Goal: Task Accomplishment & Management: Manage account settings

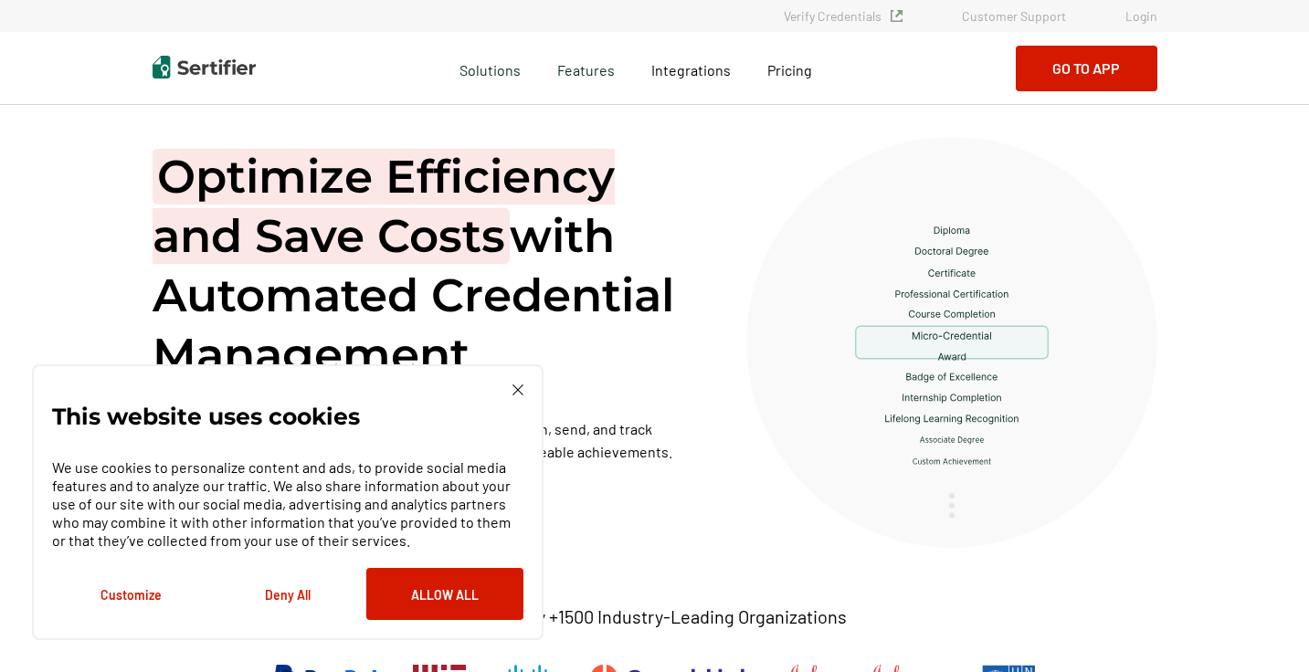
click at [1146, 18] on link "Login" at bounding box center [1141, 16] width 32 height 16
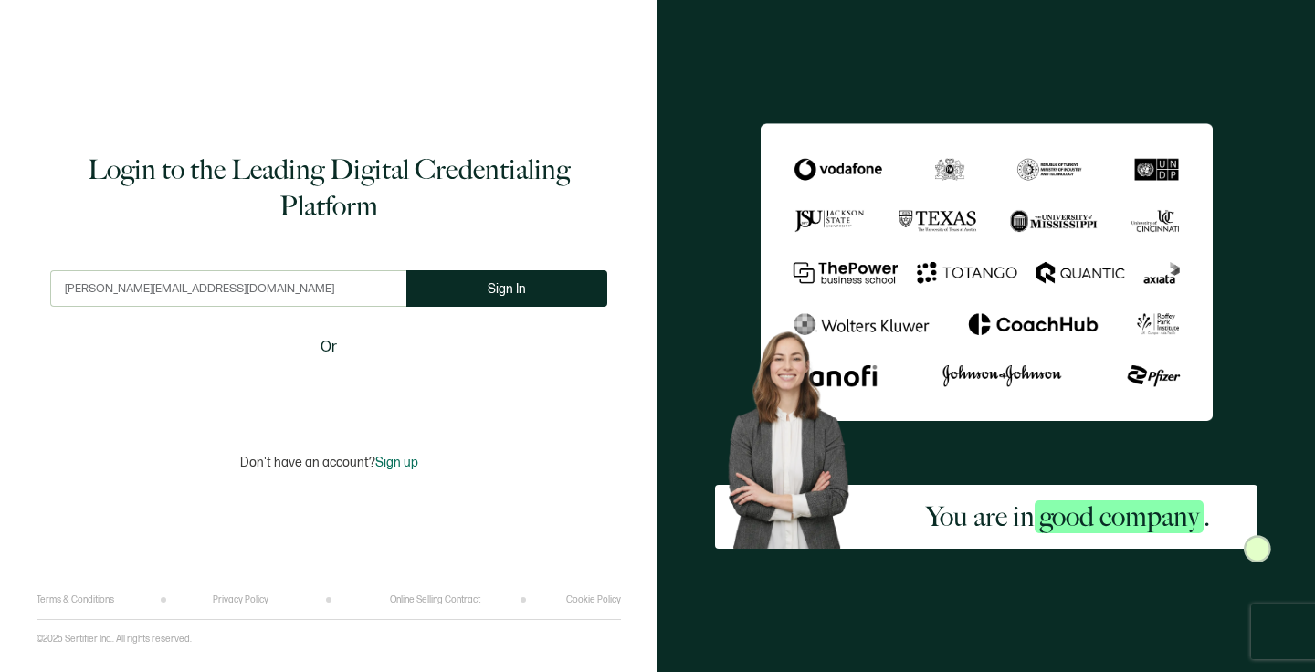
type input "[PERSON_NAME][EMAIL_ADDRESS][DOMAIN_NAME]"
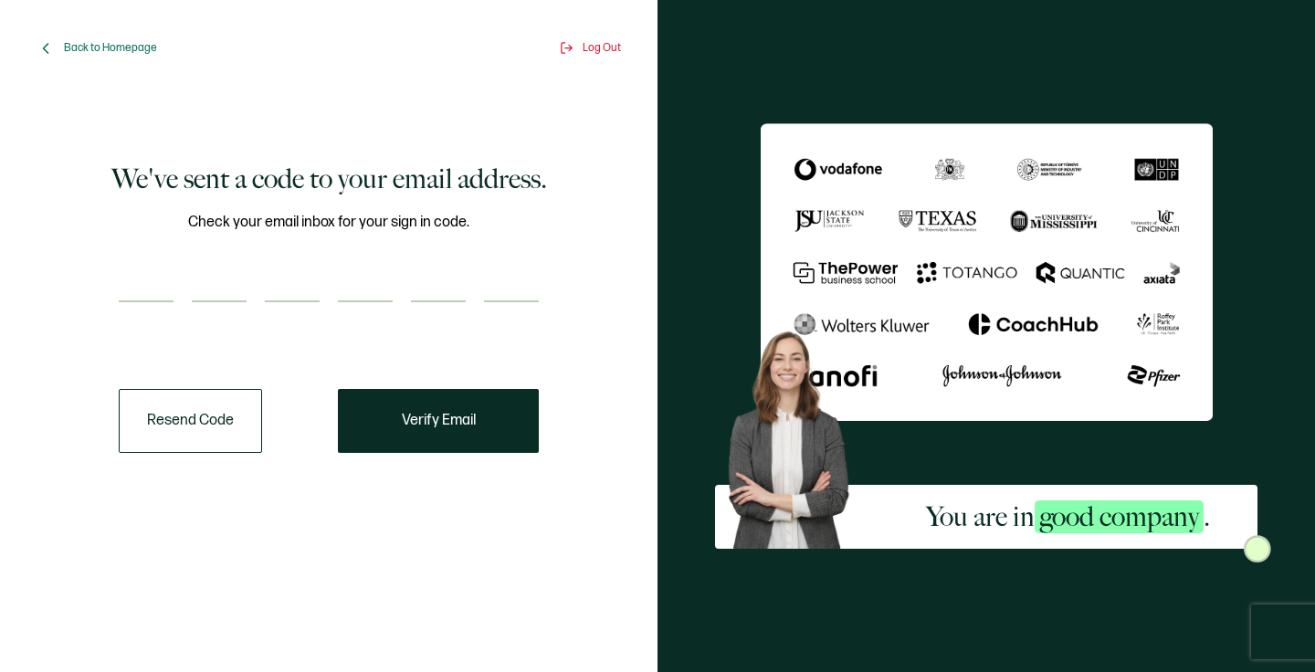
click at [184, 292] on div at bounding box center [329, 284] width 420 height 37
click at [152, 282] on input "number" at bounding box center [146, 284] width 55 height 37
type input "7"
type input "1"
type input "8"
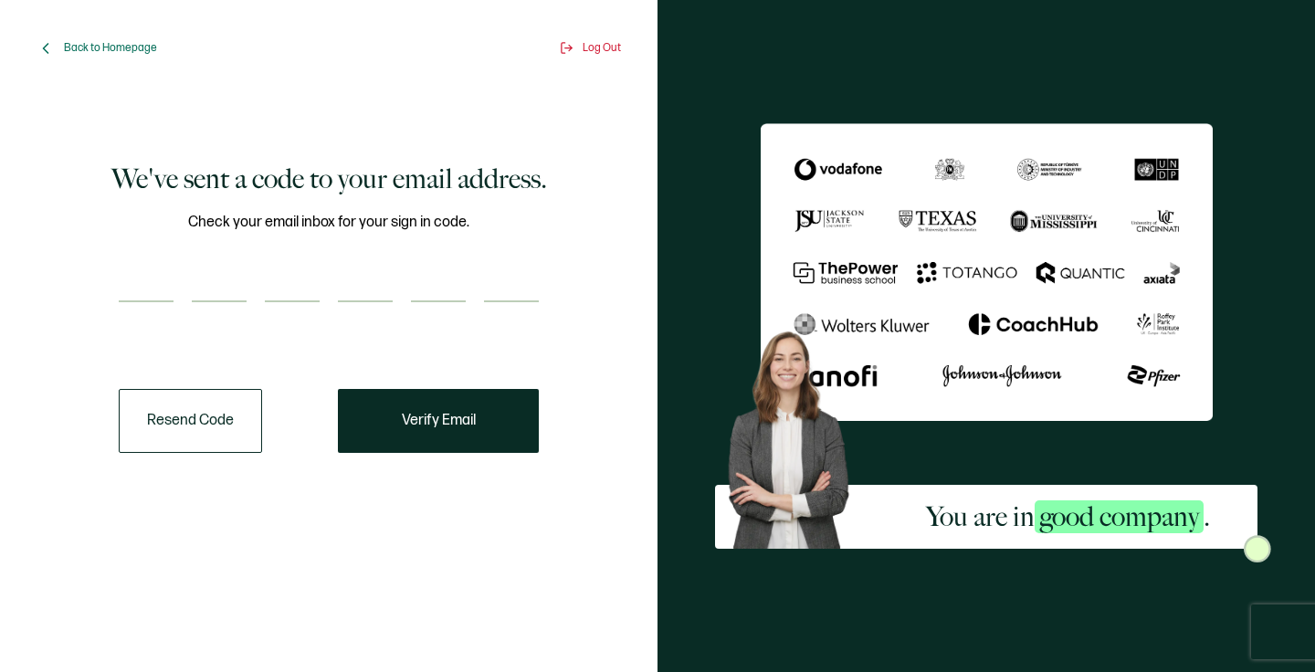
type input "1"
type input "9"
